Goal: Information Seeking & Learning: Find specific fact

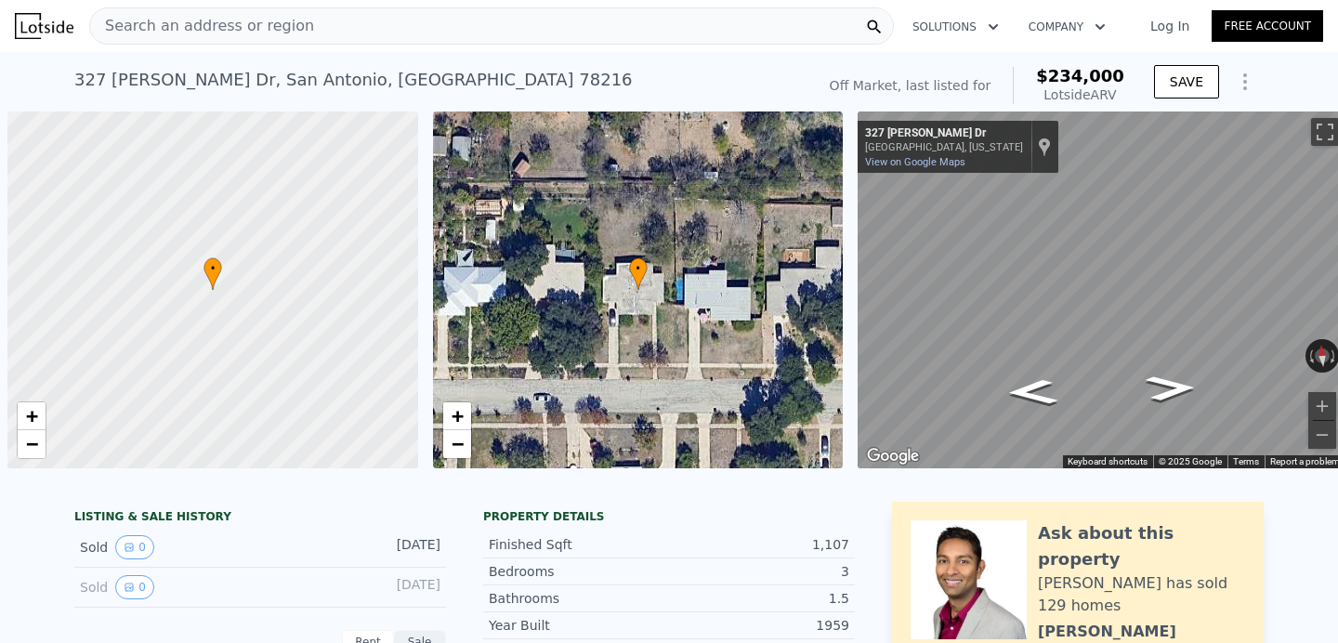
click at [335, 40] on div "Search an address or region" at bounding box center [491, 25] width 804 height 37
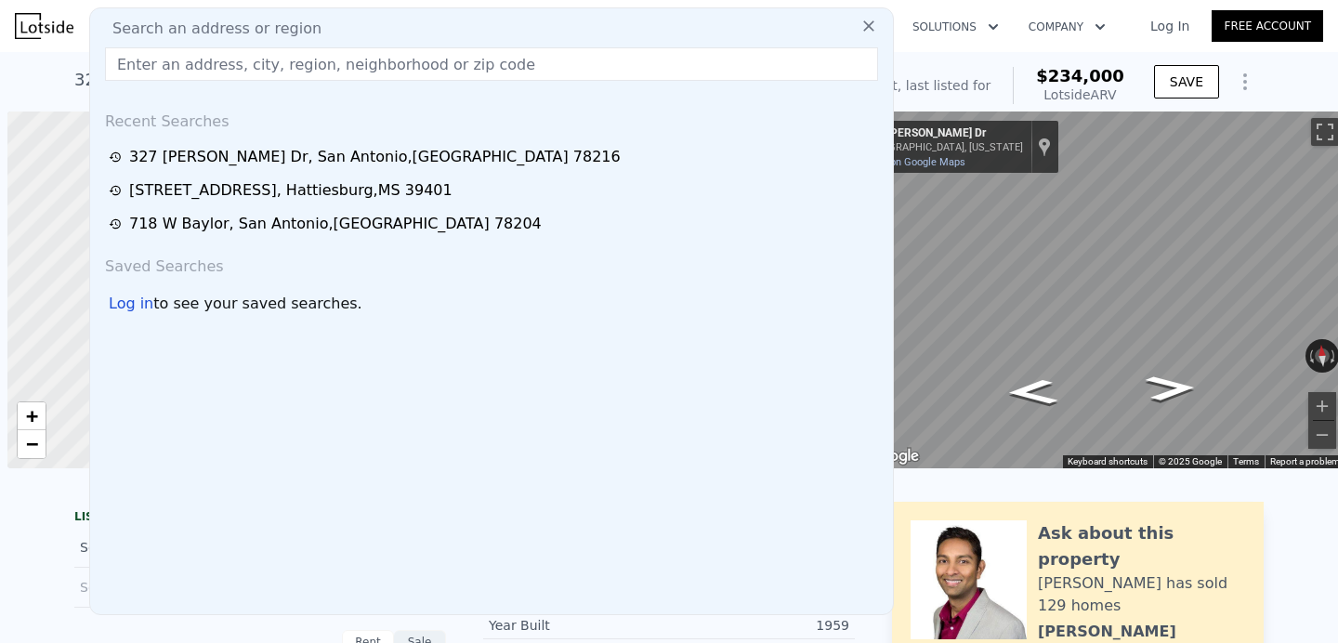
click at [305, 33] on div "Search an address or region" at bounding box center [492, 29] width 788 height 22
click at [299, 56] on input "text" at bounding box center [491, 63] width 773 height 33
paste input "[STREET_ADDRESS]"
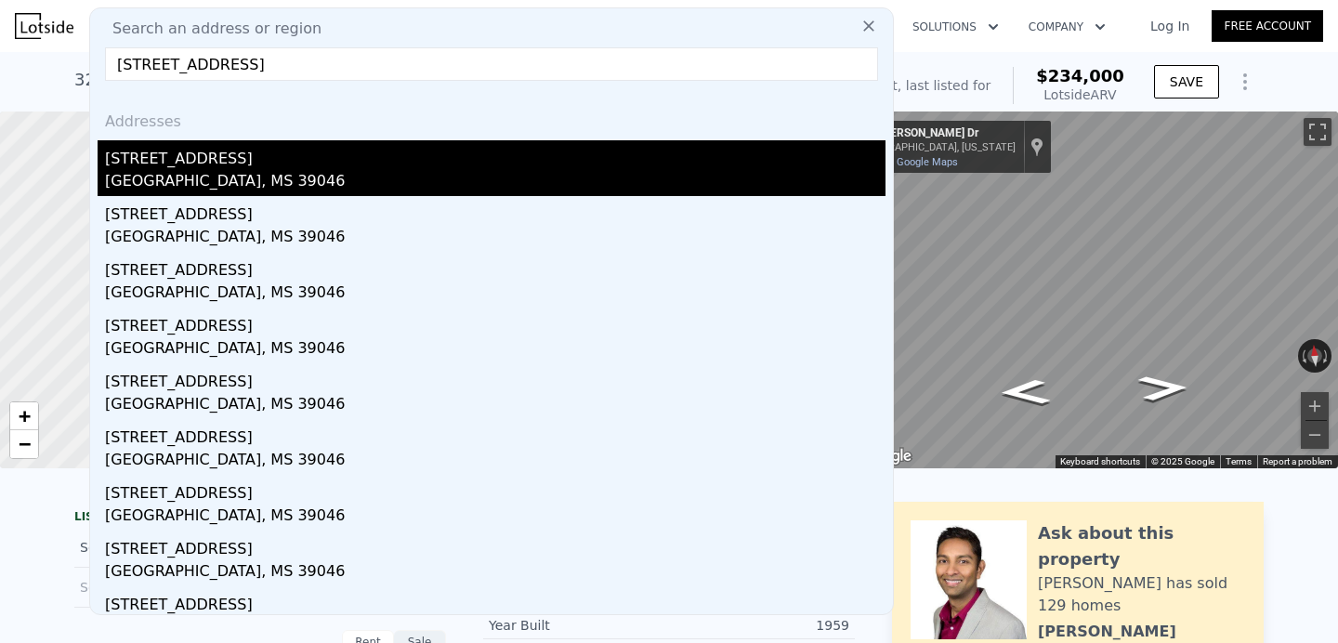
type input "[STREET_ADDRESS]"
click at [218, 176] on div "[GEOGRAPHIC_DATA], MS 39046" at bounding box center [495, 183] width 780 height 26
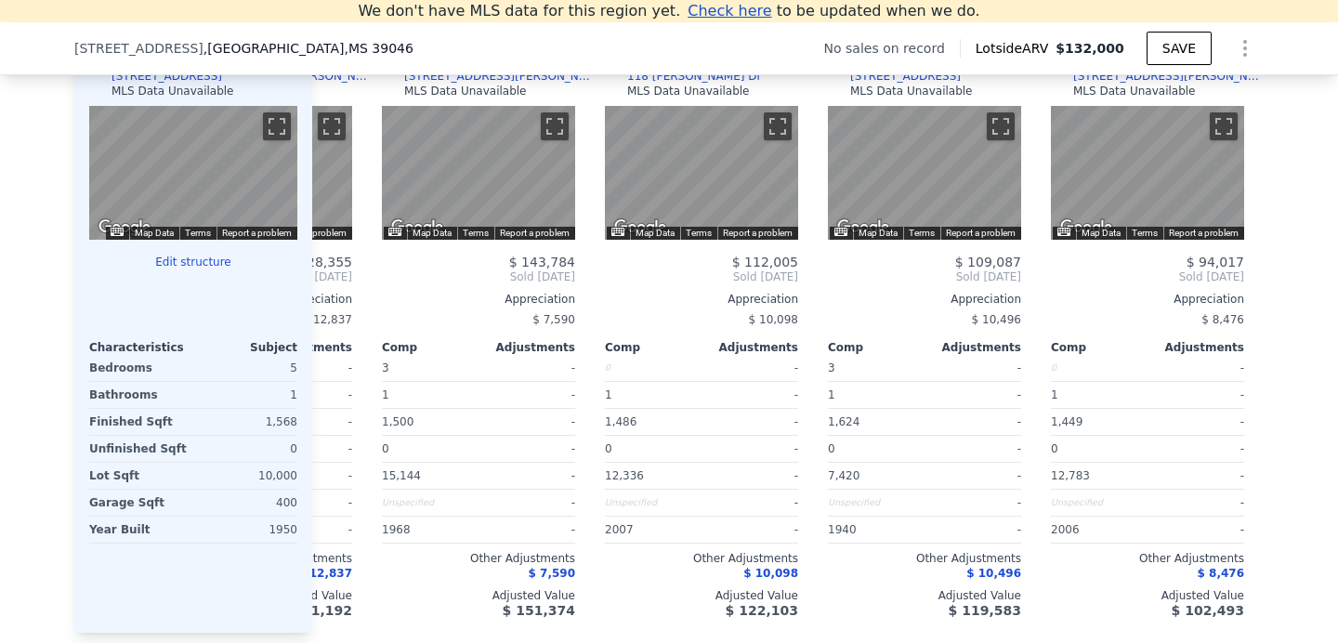
scroll to position [0, 419]
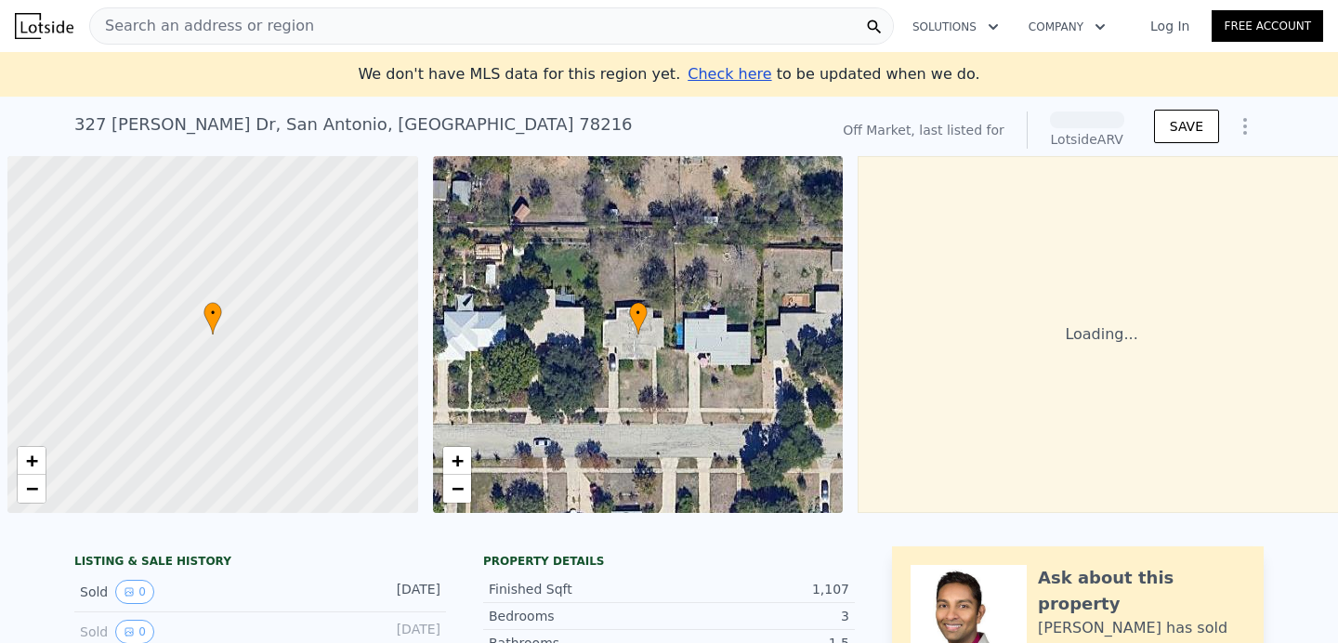
click at [449, 27] on div "Search an address or region" at bounding box center [491, 25] width 804 height 37
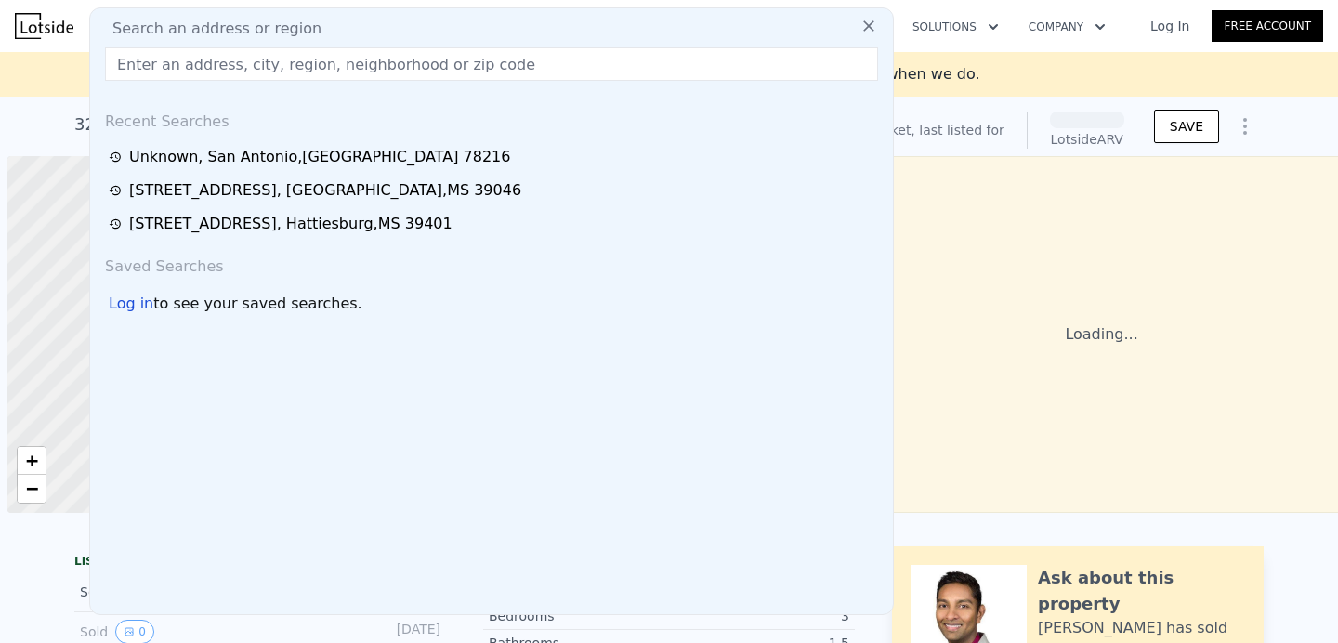
scroll to position [0, 7]
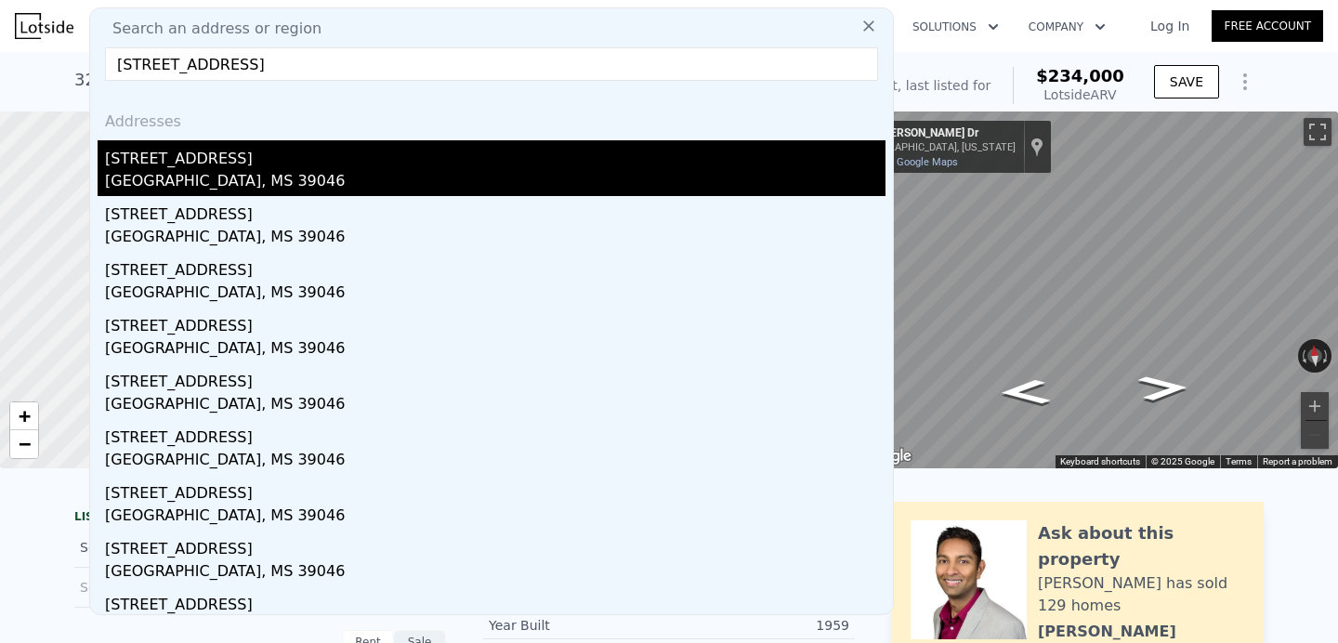
type input "[STREET_ADDRESS]"
click at [255, 190] on div "[GEOGRAPHIC_DATA], MS 39046" at bounding box center [495, 183] width 780 height 26
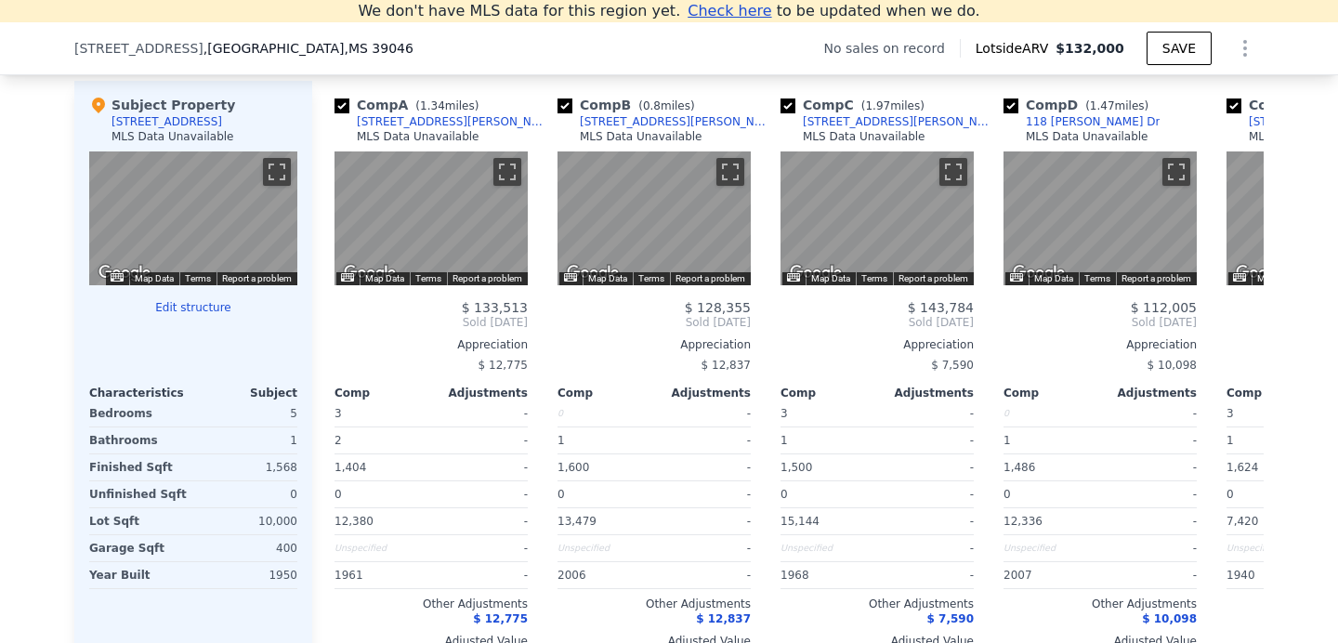
scroll to position [1817, 0]
click at [894, 114] on div "Comp C ( 1.97 miles)" at bounding box center [855, 106] width 151 height 19
click at [899, 129] on div "Comp C ( 1.97 miles) [STREET_ADDRESS][PERSON_NAME] MLS Data Unavailable" at bounding box center [876, 125] width 193 height 56
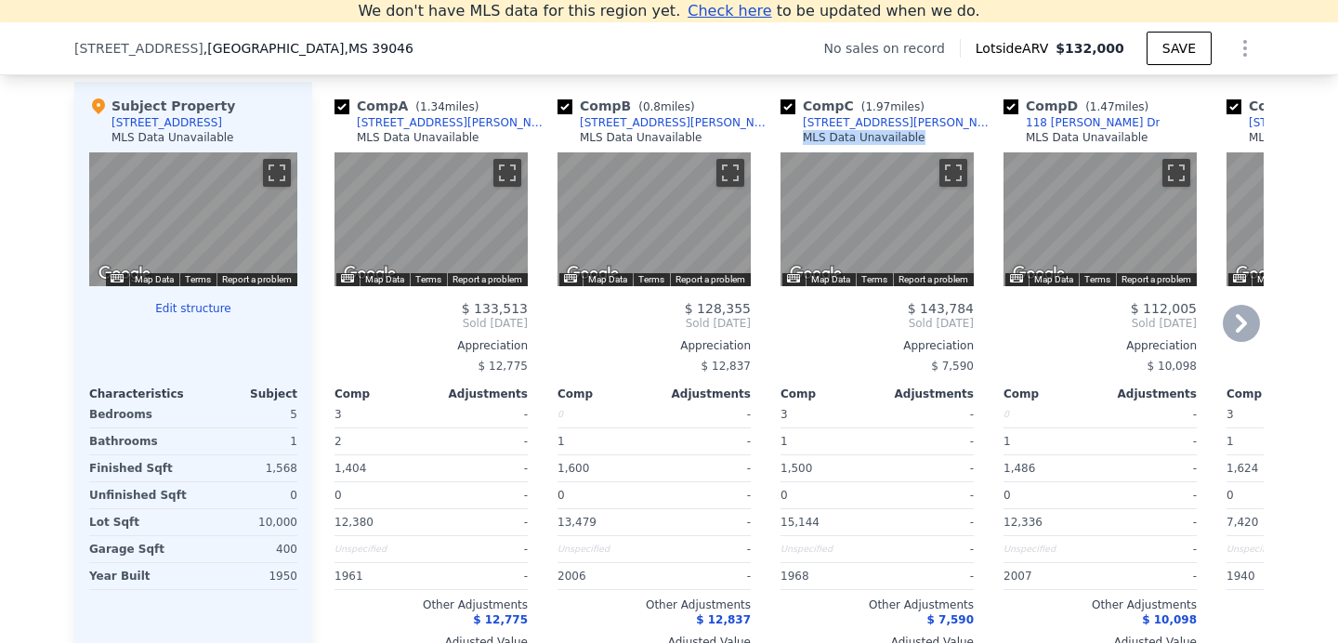
click at [899, 129] on div "Comp C ( 1.97 miles) [STREET_ADDRESS][PERSON_NAME] MLS Data Unavailable" at bounding box center [876, 125] width 193 height 56
click at [904, 123] on div "Comp C ( 1.97 miles) [STREET_ADDRESS][PERSON_NAME] MLS Data Unavailable" at bounding box center [876, 125] width 193 height 56
click at [910, 137] on div "MLS Data Unavailable" at bounding box center [864, 137] width 123 height 15
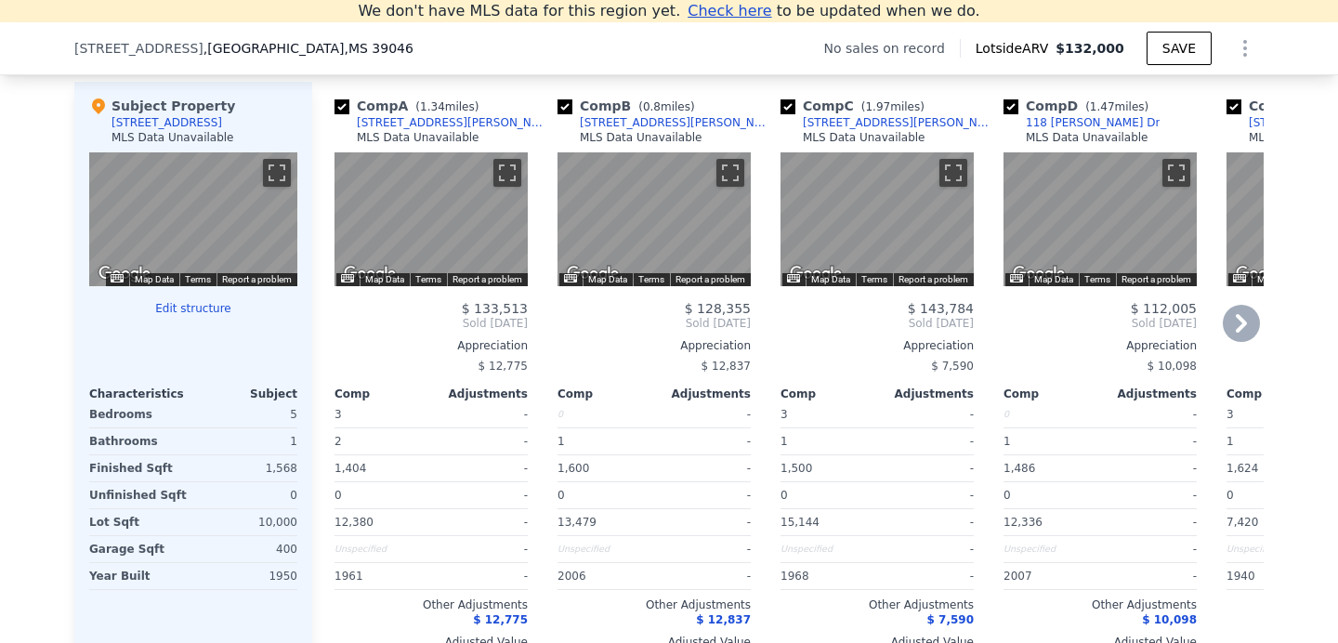
click at [894, 124] on div "Comp C ( 1.97 miles) [STREET_ADDRESS][PERSON_NAME] MLS Data Unavailable" at bounding box center [876, 125] width 193 height 56
copy div "[STREET_ADDRESS][PERSON_NAME]"
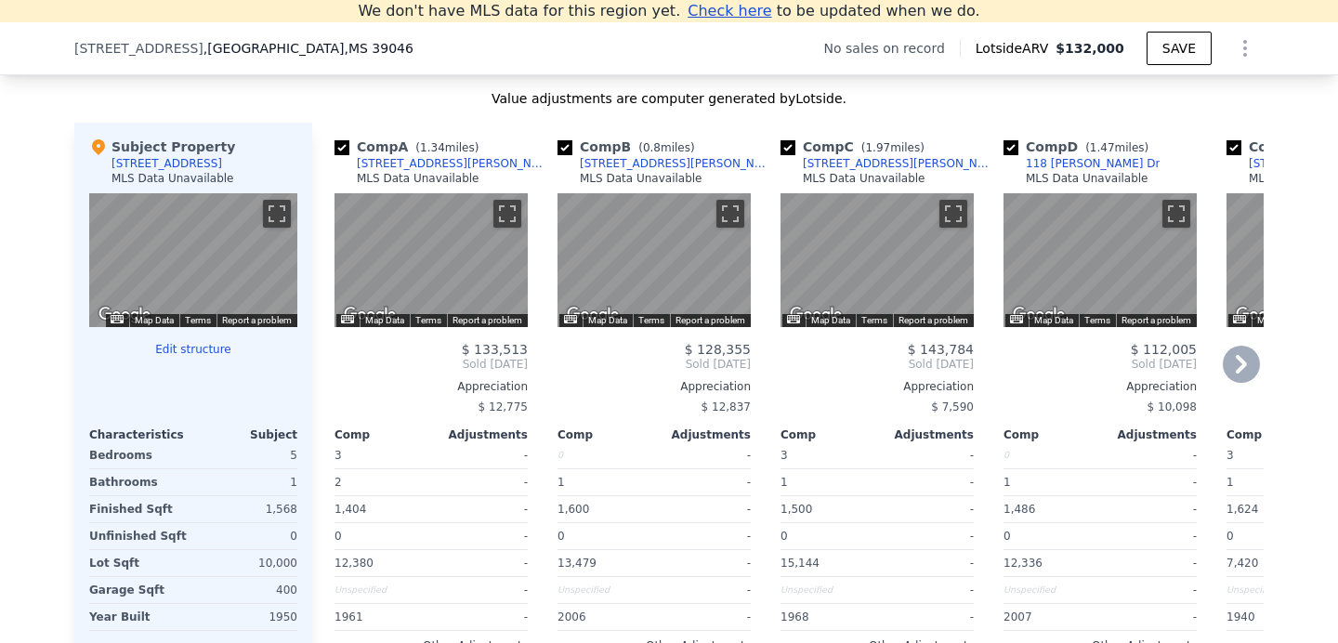
scroll to position [1768, 0]
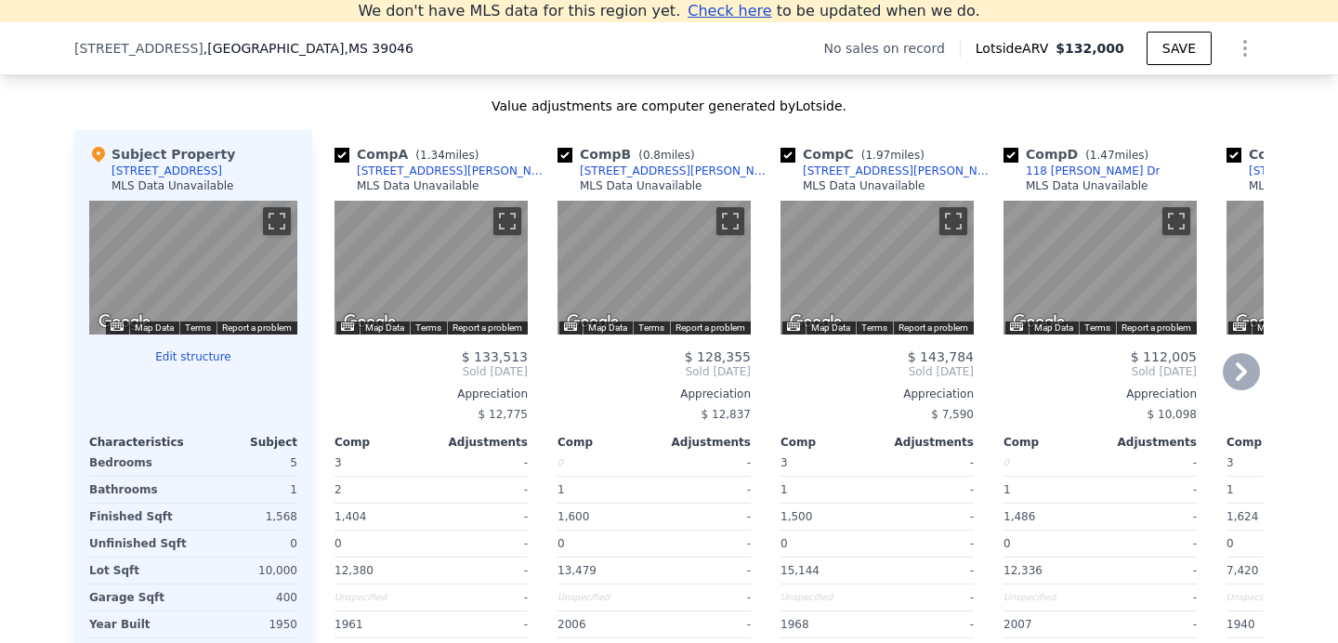
copy div "[STREET_ADDRESS][PERSON_NAME]"
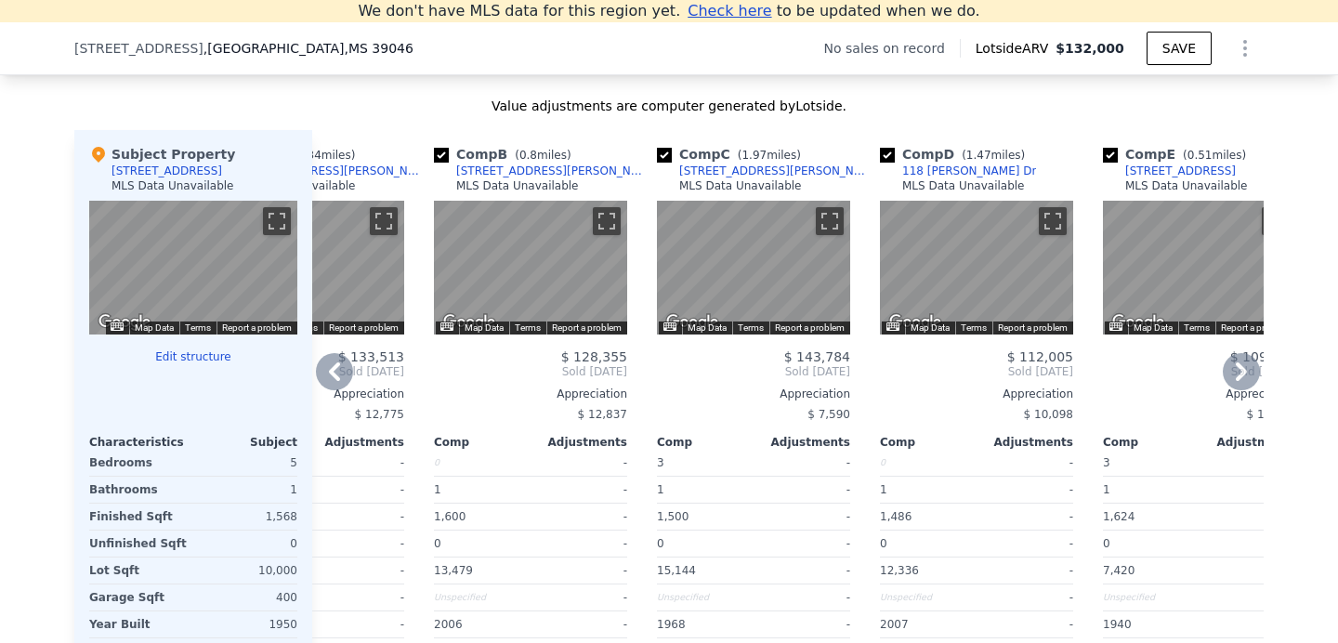
click at [983, 164] on div "Comp D ( 1.47 miles) [STREET_ADDRESS][PERSON_NAME] MLS Data Unavailable" at bounding box center [976, 173] width 193 height 56
click at [989, 168] on div "Comp D ( 1.47 miles) [STREET_ADDRESS][PERSON_NAME] MLS Data Unavailable" at bounding box center [976, 173] width 193 height 56
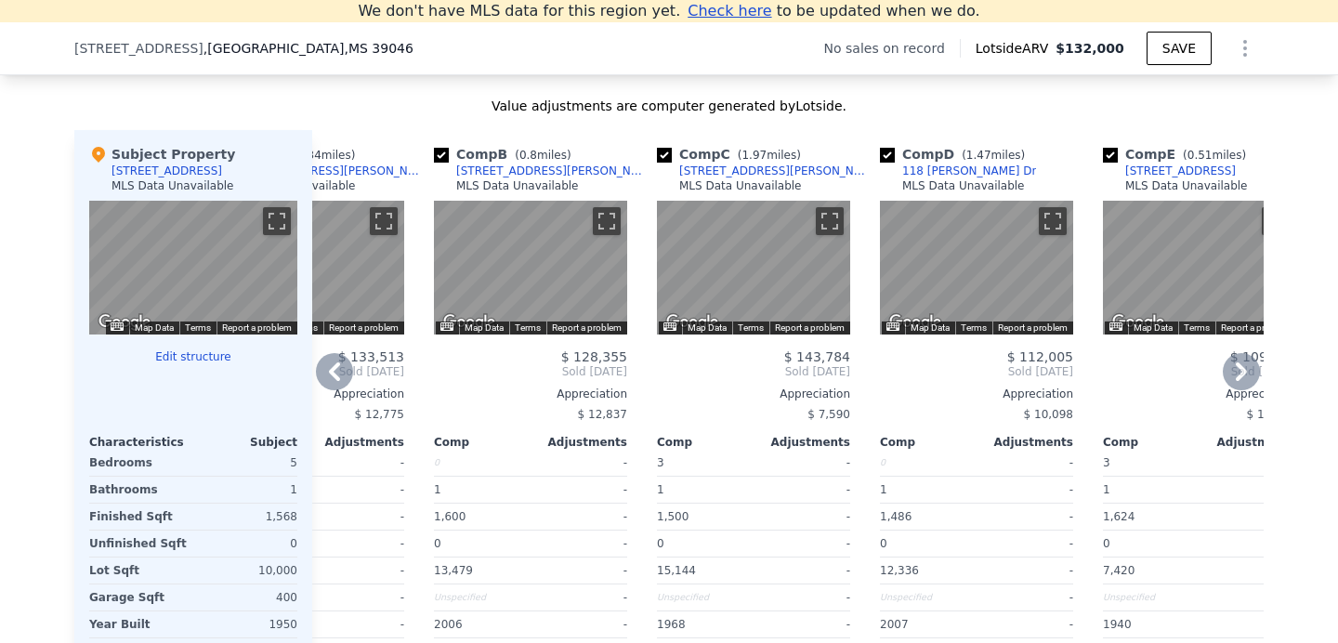
click at [989, 168] on div "Comp D ( 1.47 miles) [STREET_ADDRESS][PERSON_NAME] MLS Data Unavailable" at bounding box center [976, 173] width 193 height 56
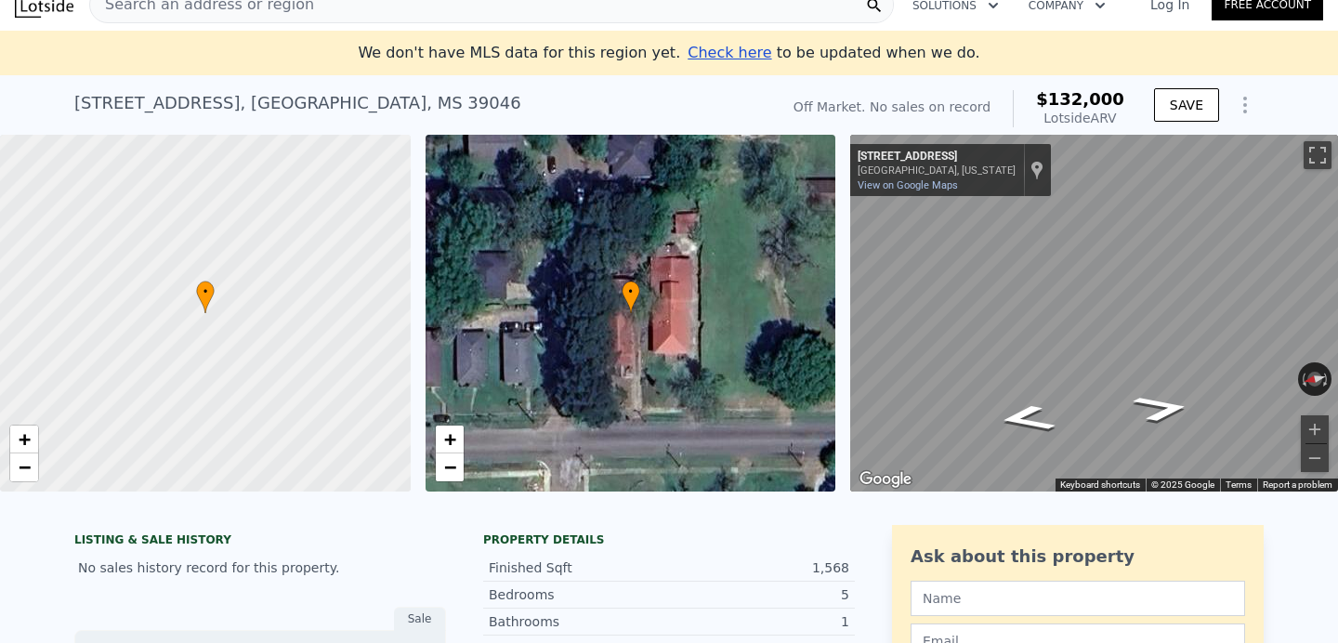
scroll to position [0, 0]
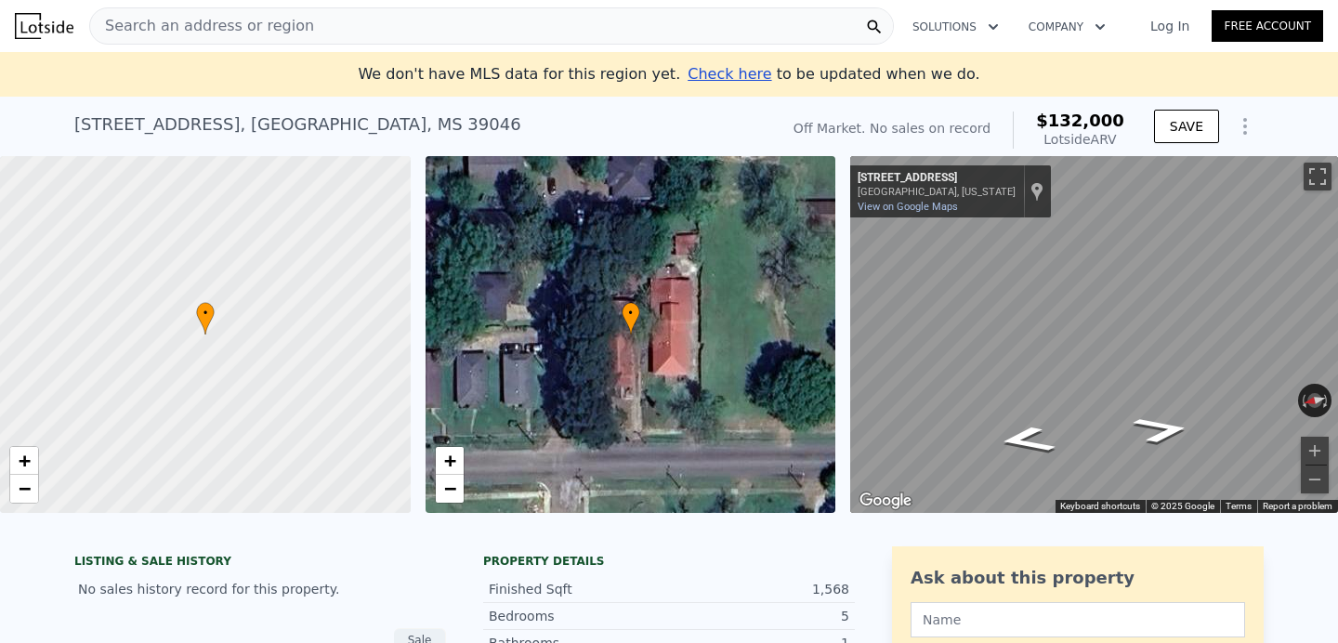
click at [324, 129] on div "[STREET_ADDRESS]" at bounding box center [297, 124] width 447 height 26
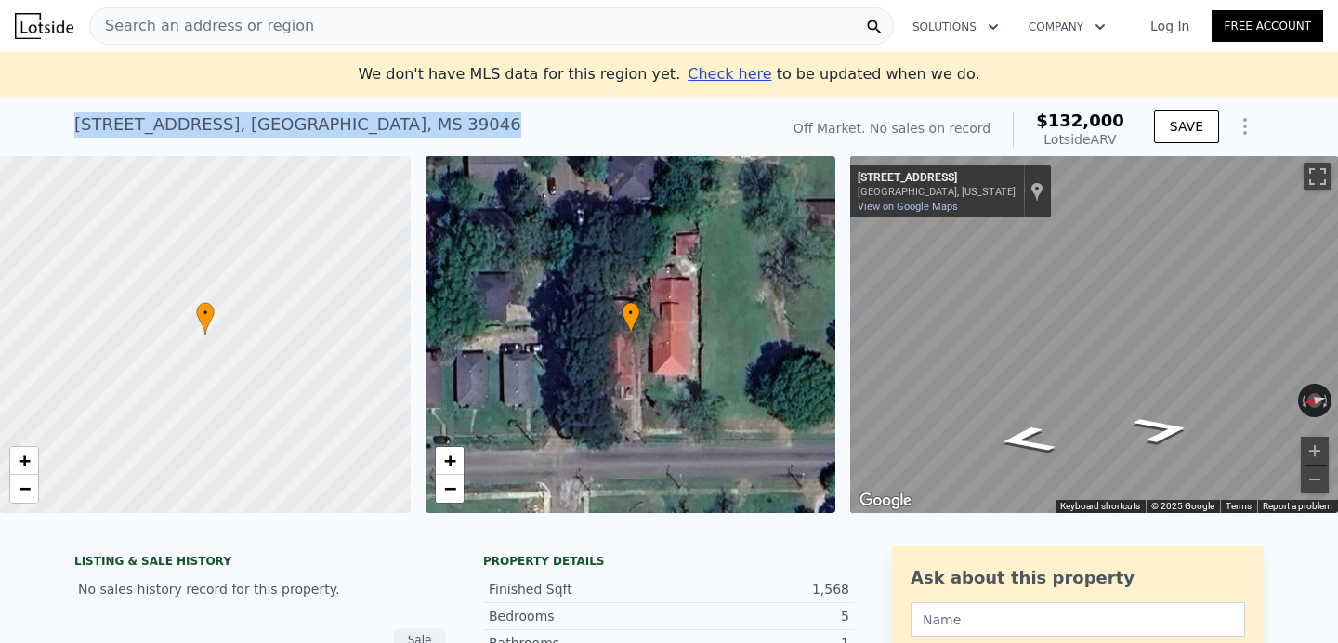
click at [324, 129] on div "[STREET_ADDRESS]" at bounding box center [297, 124] width 447 height 26
copy div "[STREET_ADDRESS] No sales on record (~ARV $132k )"
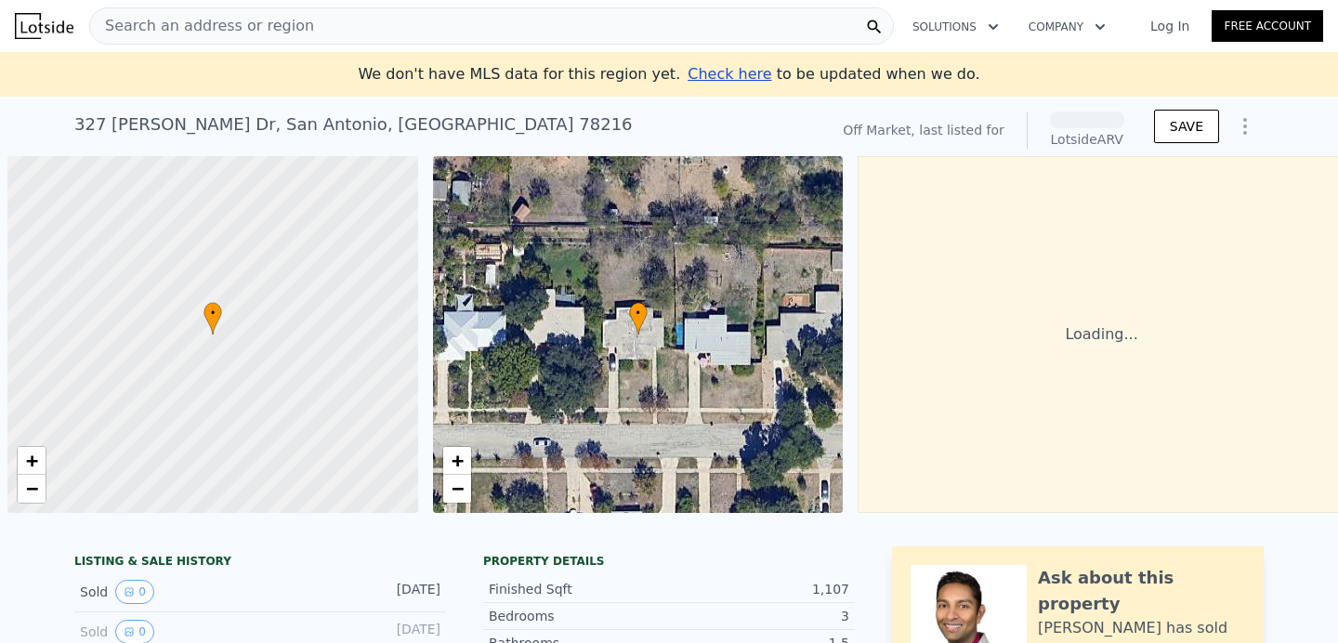
click at [385, 40] on div "Search an address or region" at bounding box center [491, 25] width 804 height 37
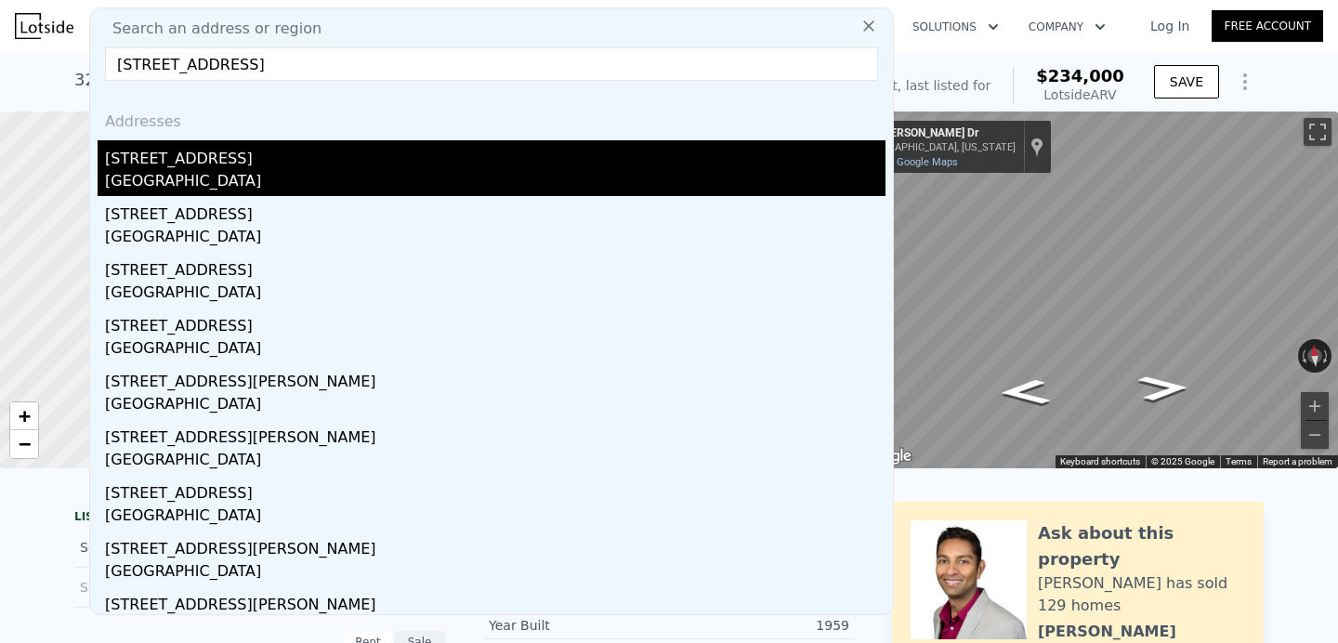
type input "4321 Ester Dr, Fort Worth, TX 76114"
click at [279, 180] on div "Fort Worth, TX 76114" at bounding box center [495, 183] width 780 height 26
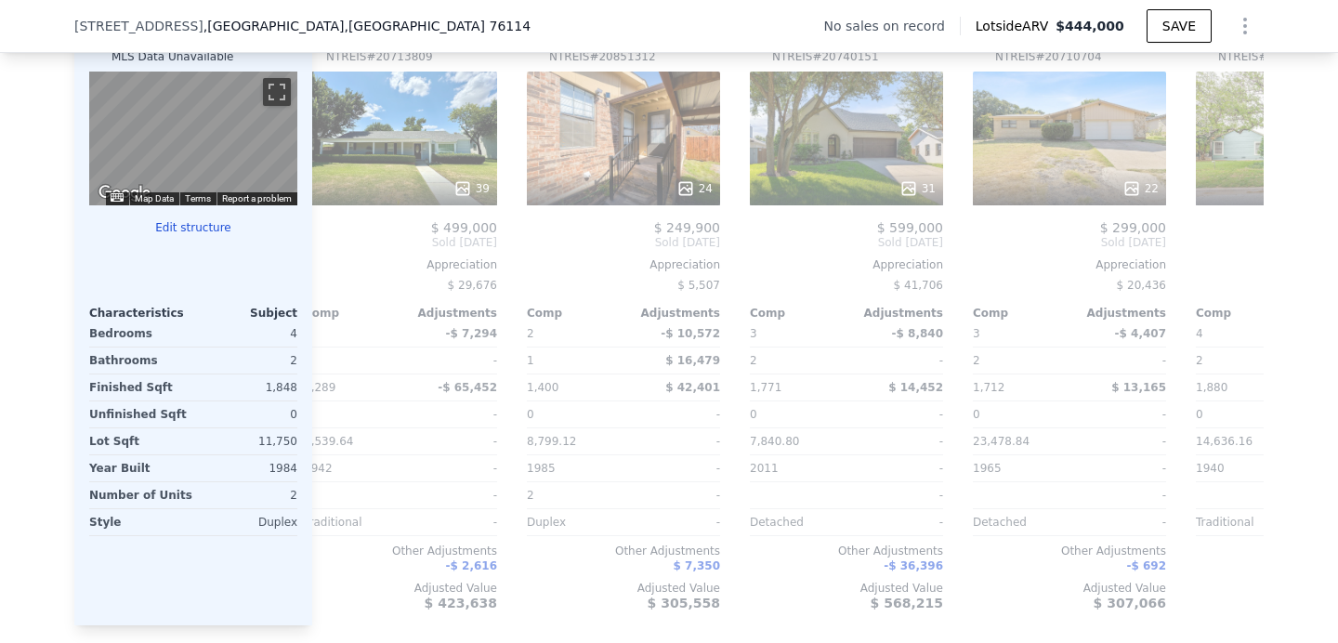
scroll to position [0, 1768]
